Goal: Information Seeking & Learning: Learn about a topic

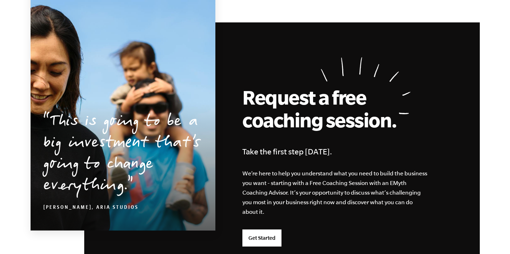
scroll to position [1937, 0]
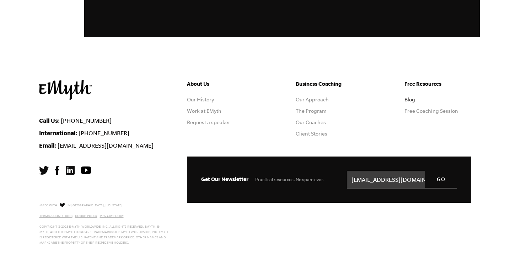
click at [411, 99] on link "Blog" at bounding box center [409, 100] width 11 height 6
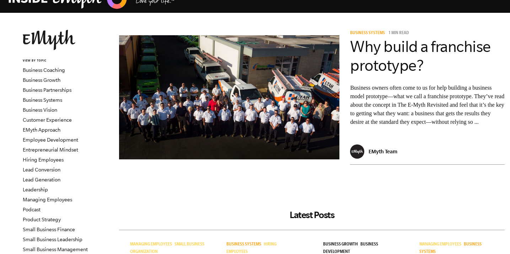
scroll to position [12, 0]
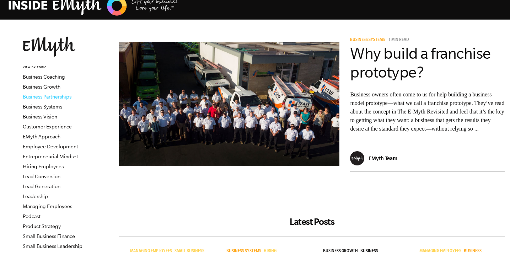
click at [43, 96] on link "Business Partnerships" at bounding box center [47, 97] width 49 height 6
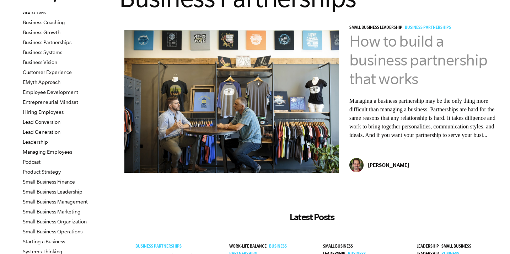
scroll to position [70, 0]
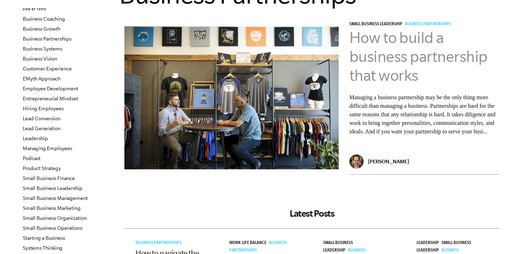
click at [394, 53] on link "How to build a business partnership that works" at bounding box center [418, 56] width 138 height 55
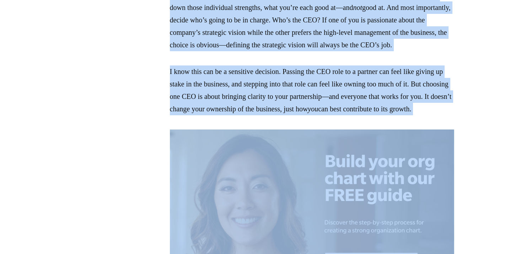
scroll to position [1054, 0]
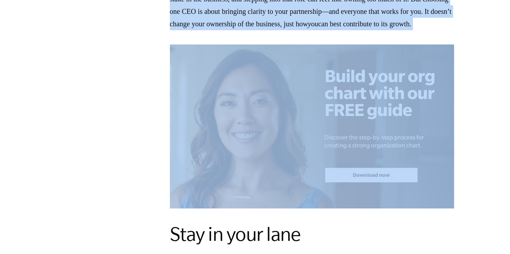
drag, startPoint x: 170, startPoint y: 97, endPoint x: 259, endPoint y: 61, distance: 96.2
copy section "Loremips d sitametc adipiscinge seddo ei tem inci utlab etdo magnaaliq enim adm…"
